Goal: Check status: Check status

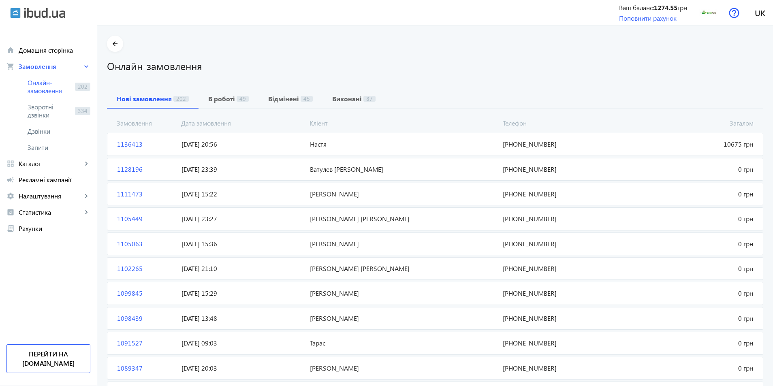
click at [444, 142] on span "Настя" at bounding box center [403, 144] width 193 height 9
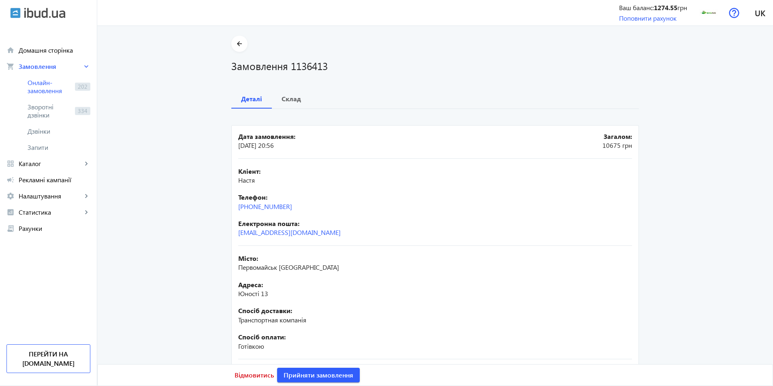
click at [351, 209] on div "Телефон: [PHONE_NUMBER]" at bounding box center [435, 202] width 394 height 18
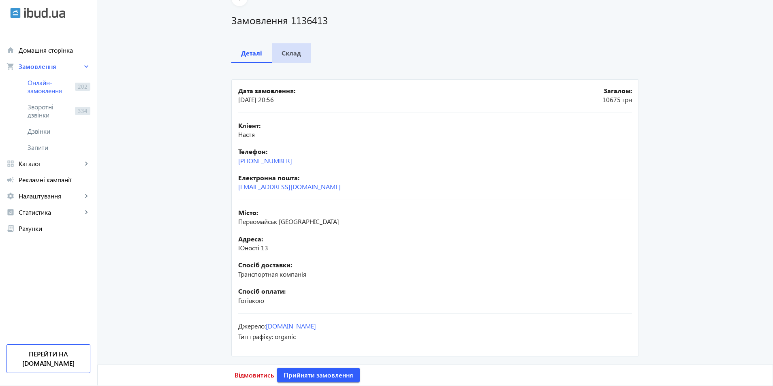
click at [285, 51] on b "Склад" at bounding box center [290, 53] width 19 height 6
